Goal: Task Accomplishment & Management: Manage account settings

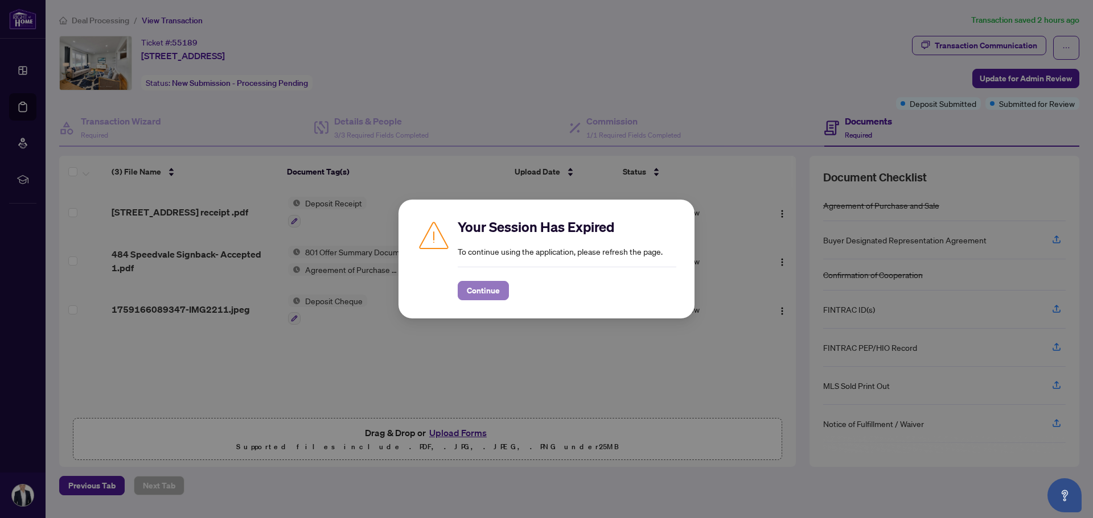
click at [496, 292] on span "Continue" at bounding box center [483, 291] width 33 height 18
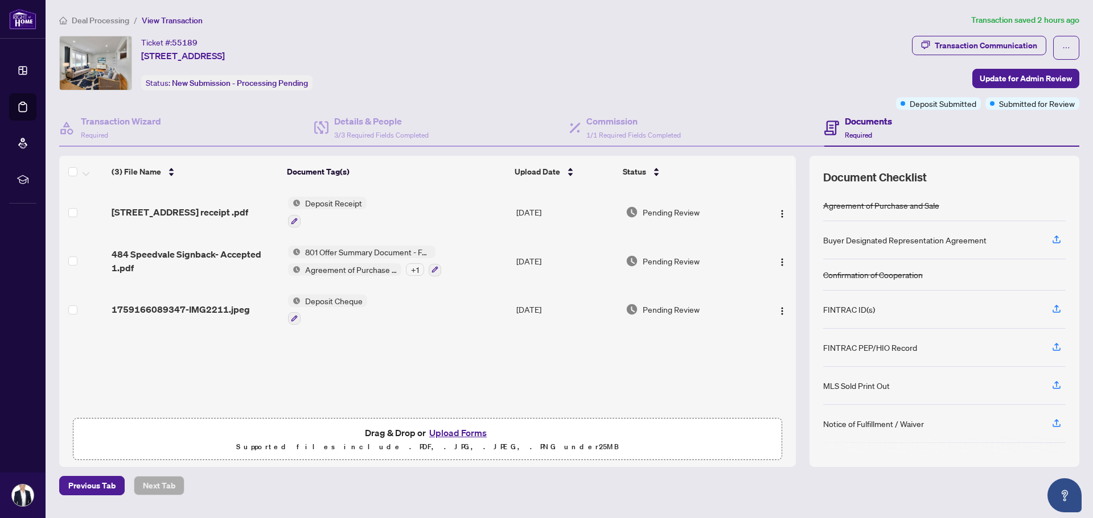
click at [447, 432] on button "Upload Forms" at bounding box center [458, 433] width 64 height 15
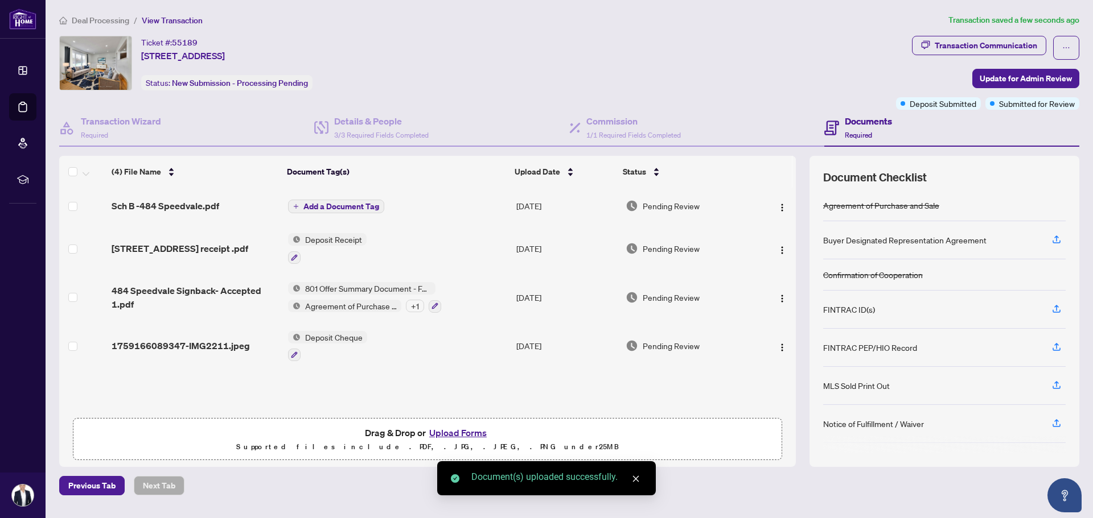
click at [306, 204] on span "Add a Document Tag" at bounding box center [341, 207] width 76 height 8
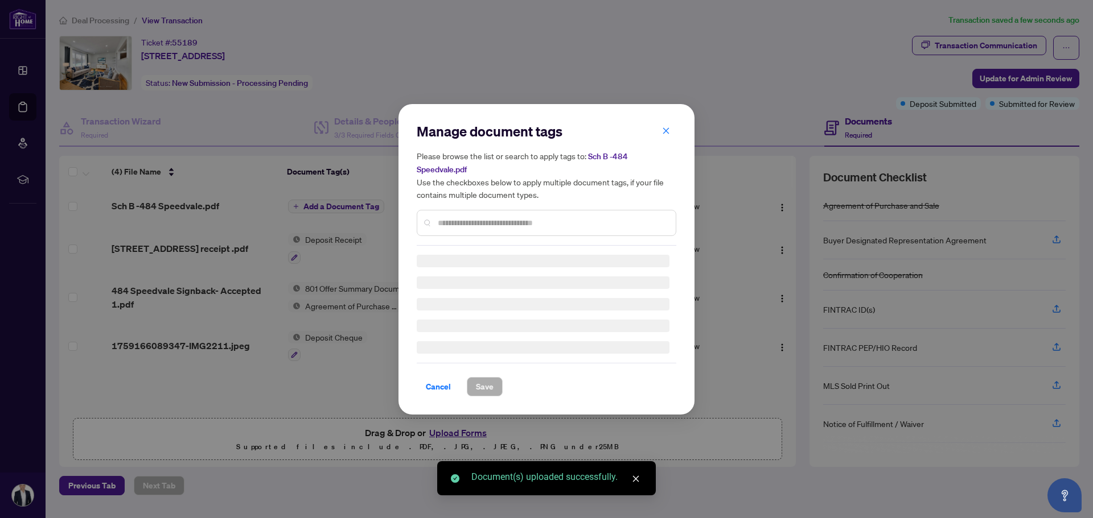
click at [443, 220] on div "Manage document tags Please browse the list or search to apply tags to: Sch B -…" at bounding box center [546, 183] width 259 height 123
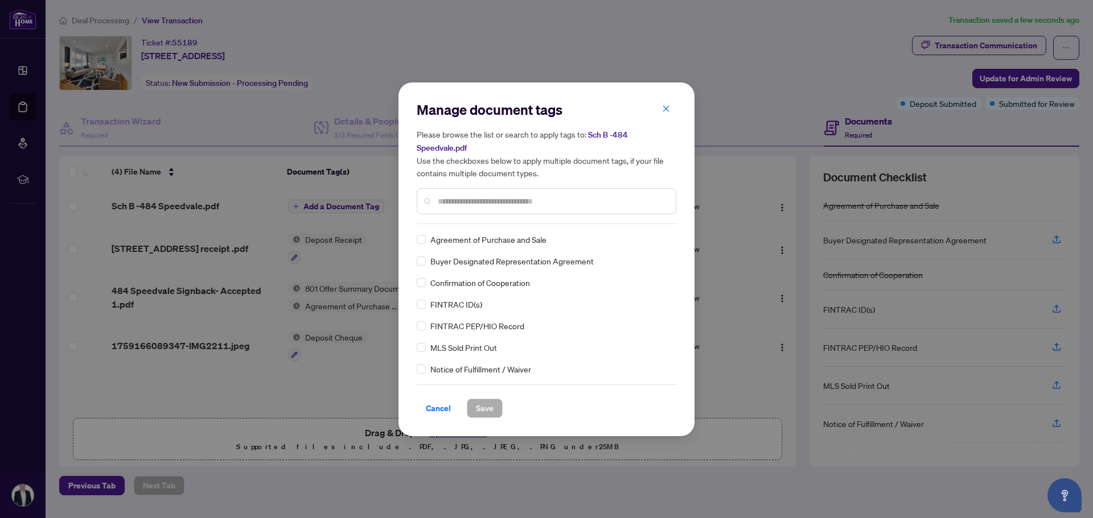
click at [449, 196] on input "text" at bounding box center [552, 201] width 229 height 13
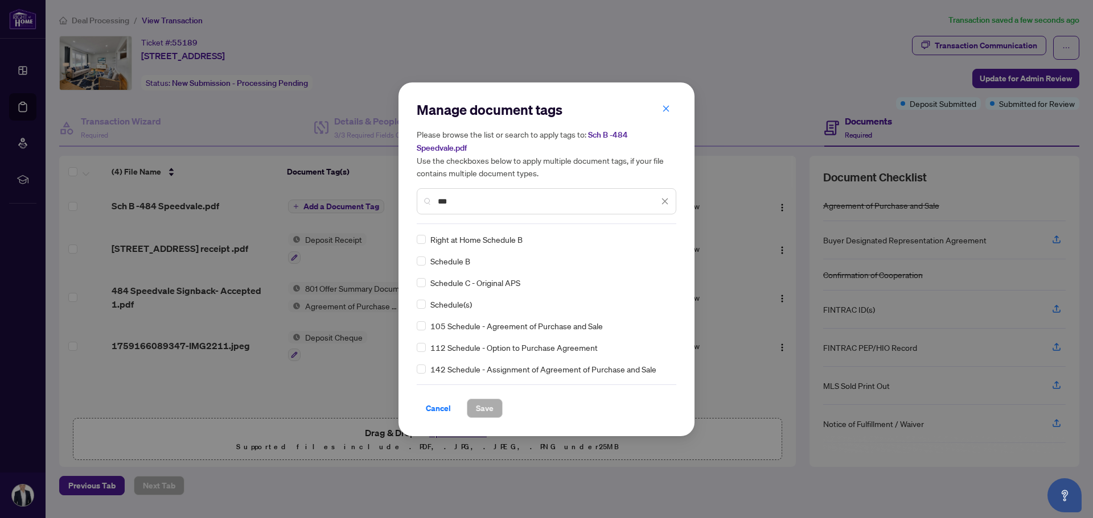
type input "***"
click at [492, 406] on span "Save" at bounding box center [485, 408] width 18 height 18
